Goal: Obtain resource: Download file/media

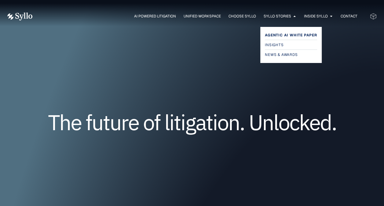
click at [285, 33] on span "Agentic AI White Paper" at bounding box center [291, 34] width 52 height 7
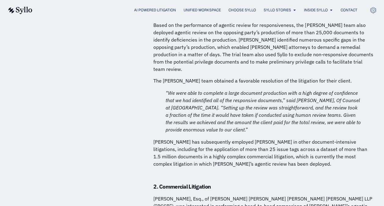
scroll to position [1771, 0]
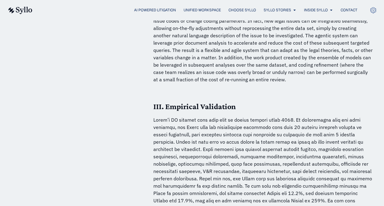
click at [264, 116] on p at bounding box center [262, 163] width 219 height 95
click at [260, 116] on p at bounding box center [262, 163] width 219 height 95
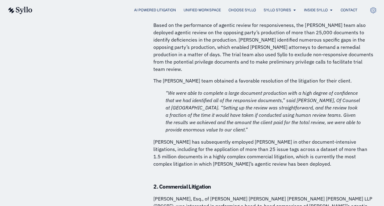
scroll to position [3180, 0]
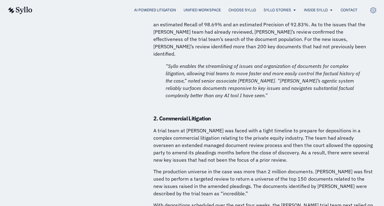
click at [254, 168] on p "The production universe in the case was more than 2 million documents. [PERSON_…" at bounding box center [262, 182] width 219 height 29
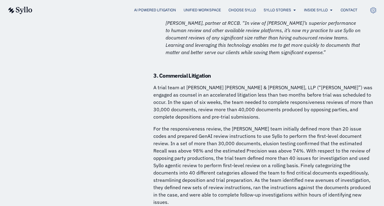
scroll to position [2490, 0]
